Goal: Transaction & Acquisition: Obtain resource

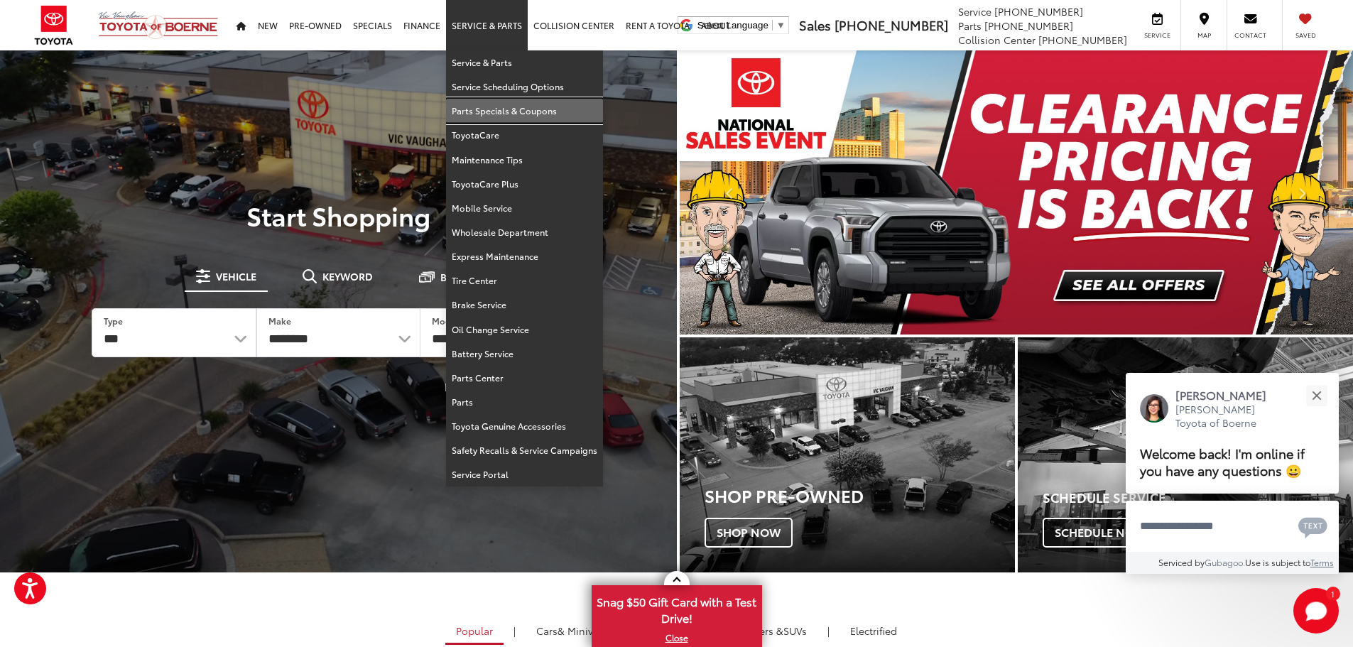
click at [508, 113] on link "Parts Specials & Coupons" at bounding box center [524, 111] width 157 height 24
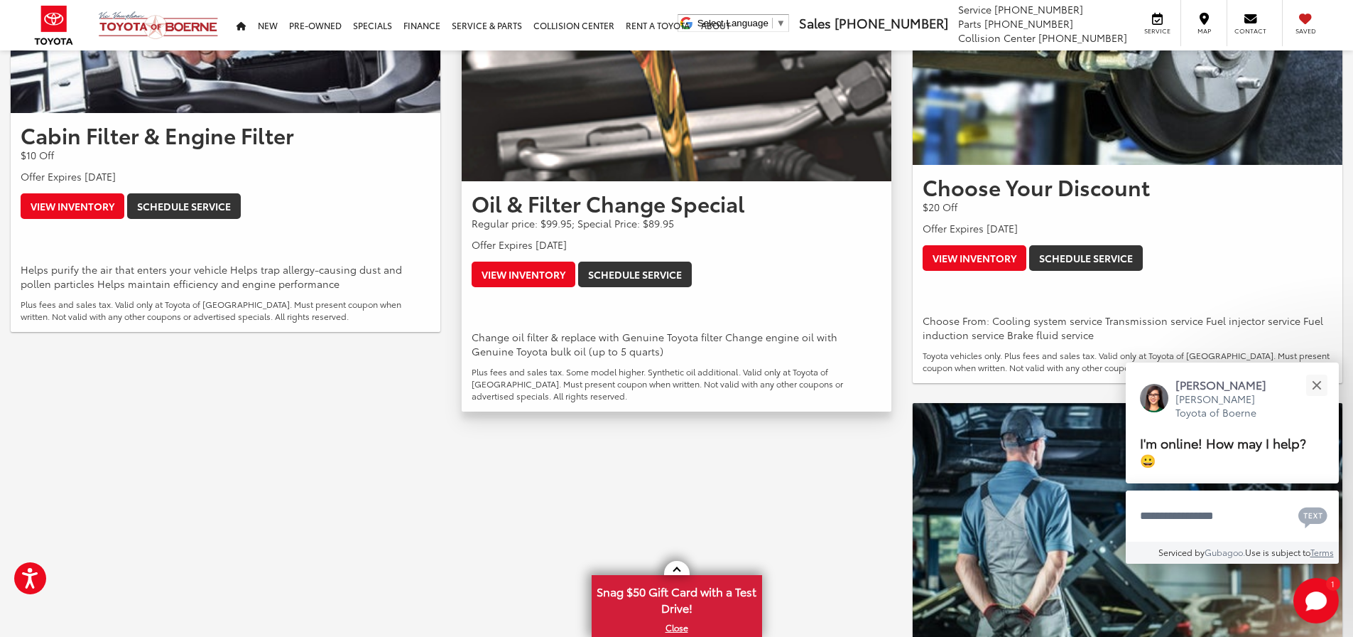
scroll to position [710, 0]
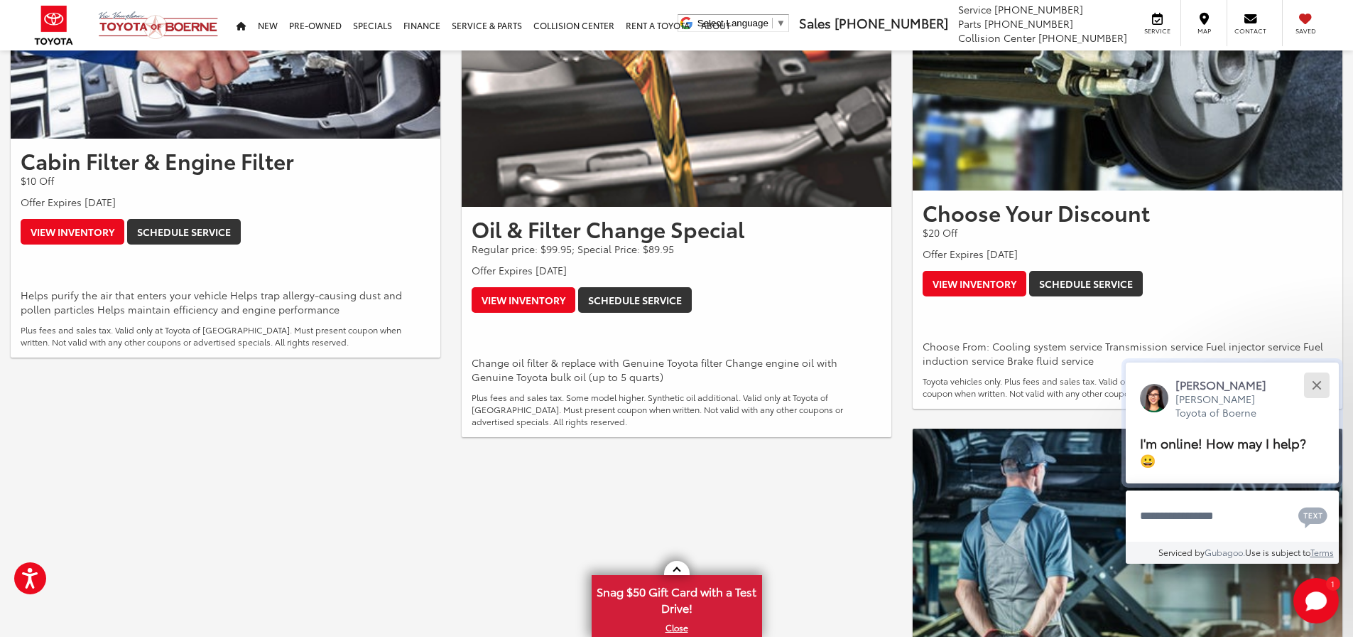
click at [1321, 381] on div "Close" at bounding box center [1316, 384] width 9 height 9
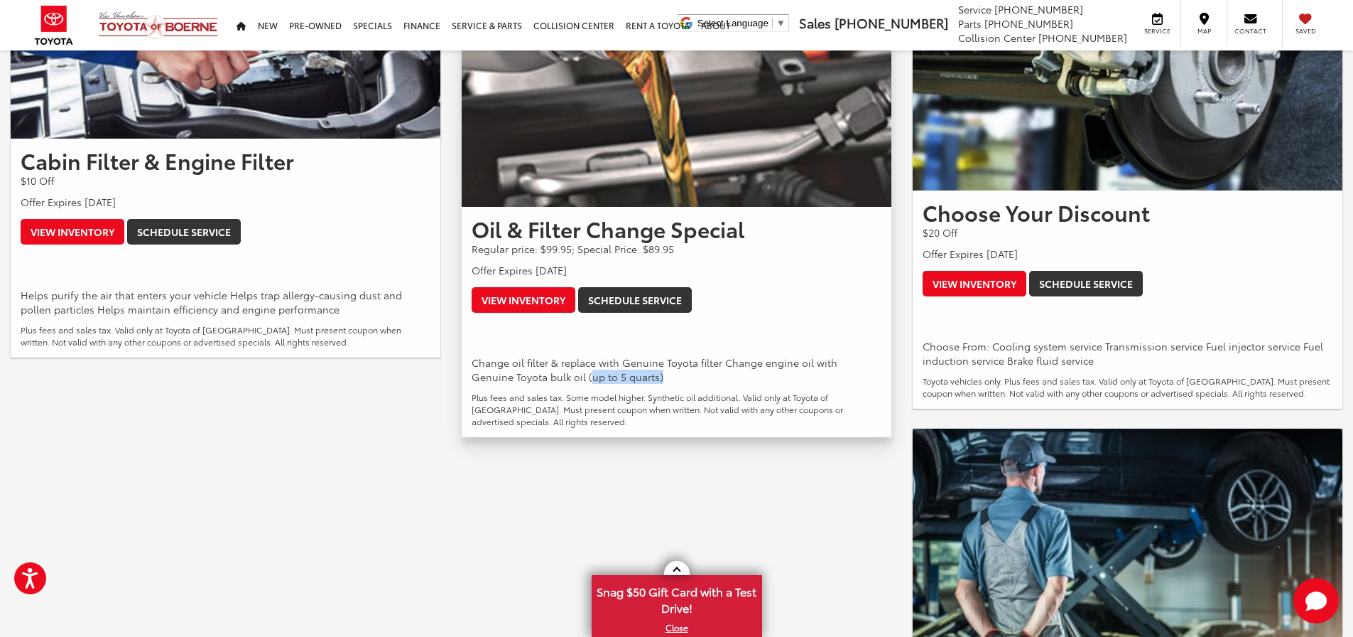
drag, startPoint x: 546, startPoint y: 378, endPoint x: 624, endPoint y: 379, distance: 78.2
click at [624, 379] on p "Change oil filter & replace with Genuine Toyota filter Change engine oil with G…" at bounding box center [677, 369] width 410 height 28
click at [654, 381] on p "Change oil filter & replace with Genuine Toyota filter Change engine oil with G…" at bounding box center [677, 369] width 410 height 28
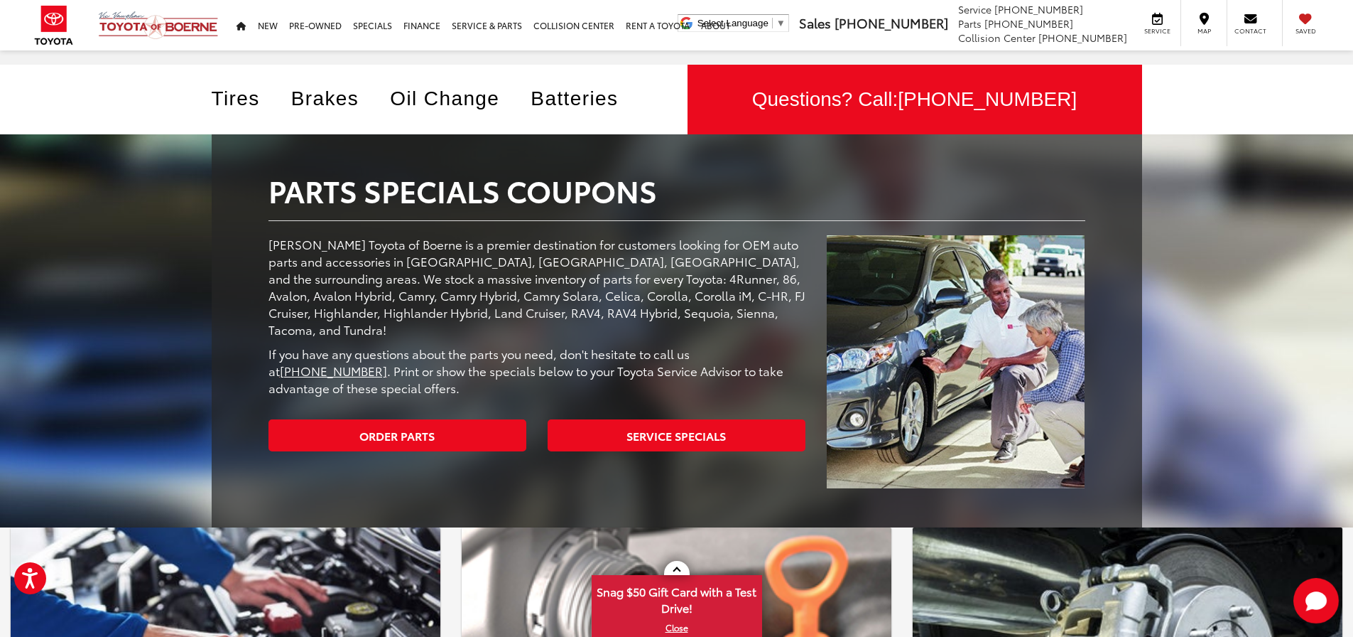
scroll to position [0, 0]
